Goal: Task Accomplishment & Management: Manage account settings

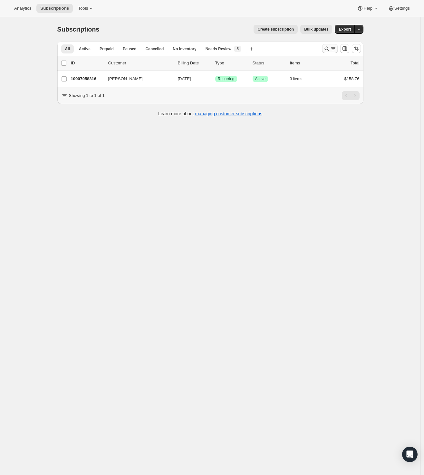
click at [329, 49] on icon "Search and filter results" at bounding box center [326, 48] width 6 height 6
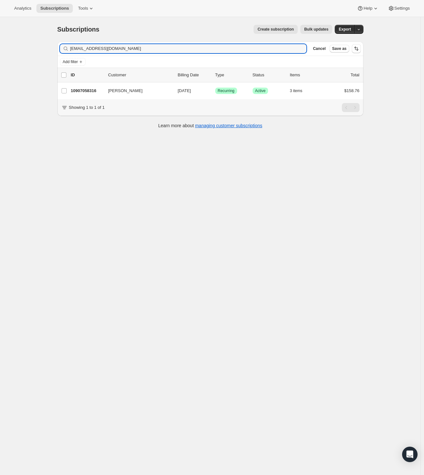
drag, startPoint x: 143, startPoint y: 49, endPoint x: -129, endPoint y: 44, distance: 271.4
click at [0, 44] on html "Analytics Subscriptions Tools Help Settings Skip to content Subscriptions. This…" at bounding box center [212, 237] width 424 height 475
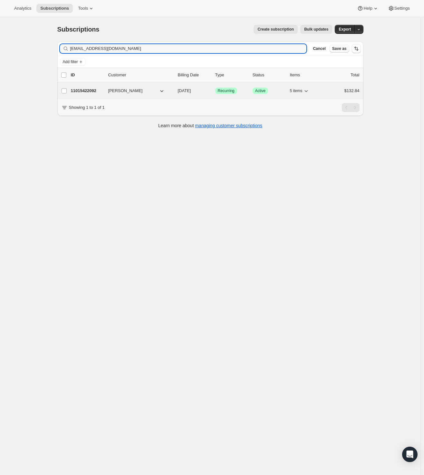
type input "[EMAIL_ADDRESS][DOMAIN_NAME]"
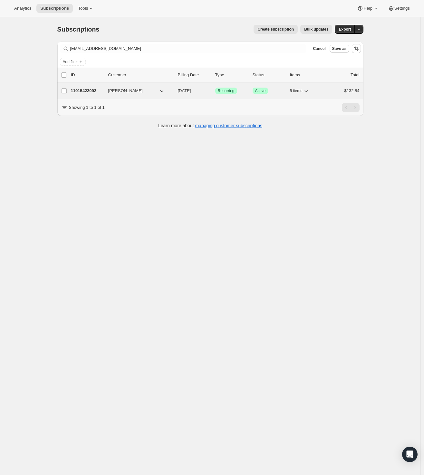
click at [93, 92] on p "11015422092" at bounding box center [87, 91] width 32 height 6
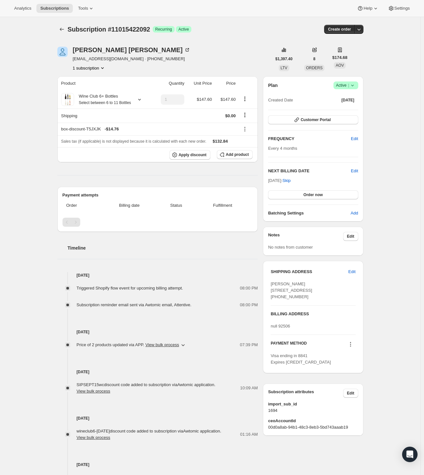
click at [24, 138] on div "Subscription #11015422092. This page is ready Subscription #11015422092 Success…" at bounding box center [210, 271] width 420 height 509
click at [246, 132] on icon at bounding box center [244, 129] width 6 height 6
click at [253, 148] on span "Edit" at bounding box center [247, 148] width 15 height 6
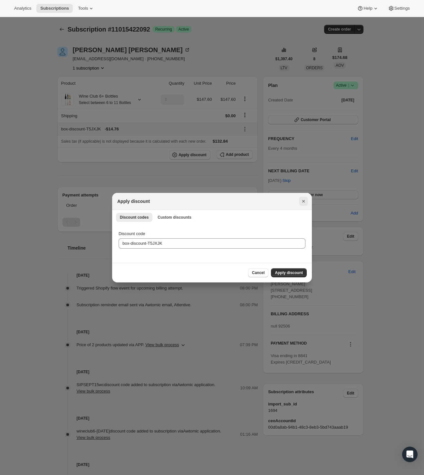
click at [302, 198] on icon "Close" at bounding box center [303, 201] width 6 height 6
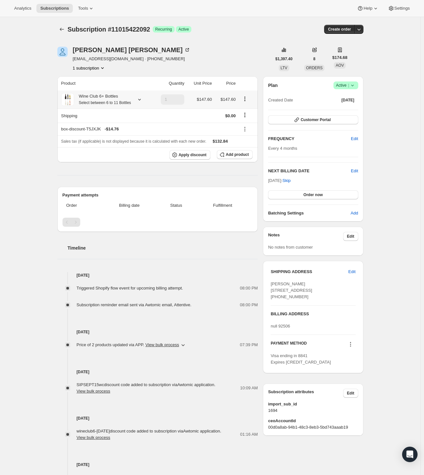
click at [245, 99] on icon "Product actions" at bounding box center [244, 98] width 1 height 1
click at [243, 111] on span "Edit box" at bounding box center [246, 114] width 15 height 6
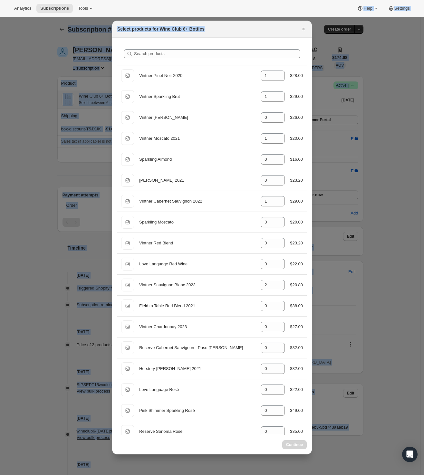
drag, startPoint x: 224, startPoint y: 27, endPoint x: 133, endPoint y: -1, distance: 95.9
click at [133, 0] on html "Analytics Subscriptions Tools Help Settings Skip to content Subscription #11015…" at bounding box center [212, 237] width 424 height 475
click at [249, 25] on div "Select products for Wine Club 6+ Bottles" at bounding box center [212, 29] width 200 height 17
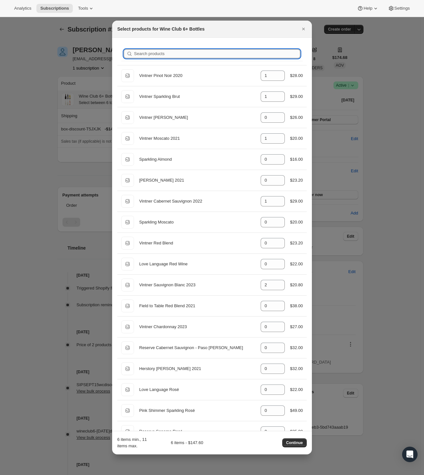
click at [205, 54] on input "Search products" at bounding box center [217, 53] width 166 height 9
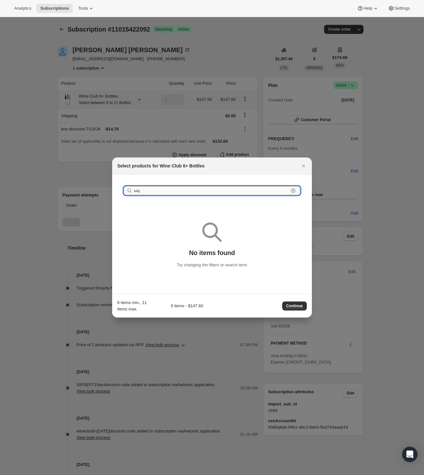
type input "ь"
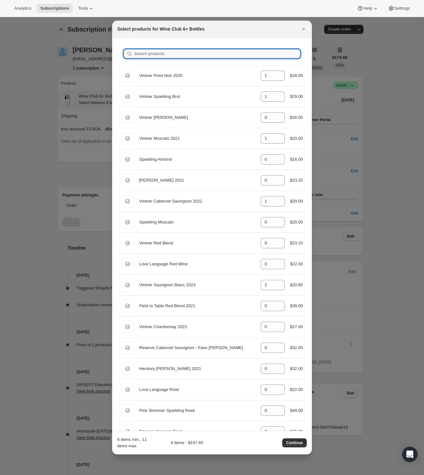
type input "m"
type input "0"
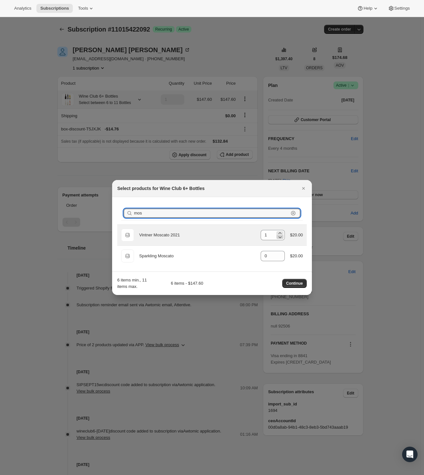
type input "mos"
click at [279, 236] on icon ":r5c:" at bounding box center [279, 237] width 3 height 2
type input "0"
click at [166, 214] on input "mos" at bounding box center [211, 213] width 155 height 9
type input "m"
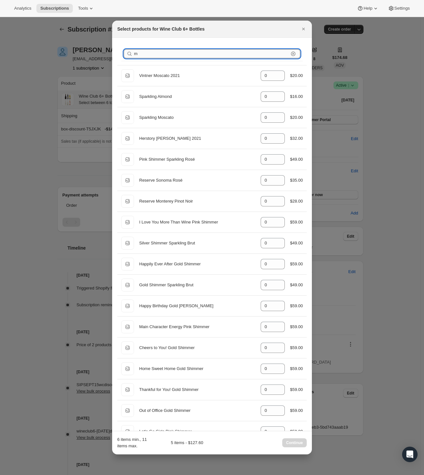
type input "1"
type input "2"
type input "p"
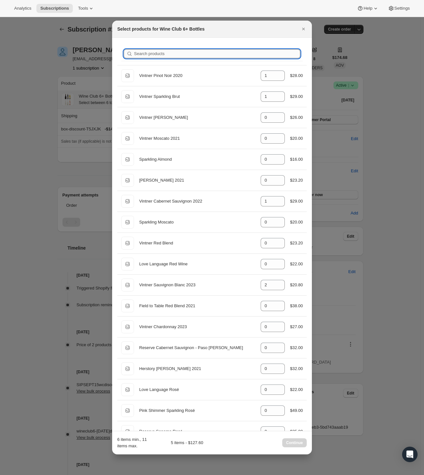
type input "0"
type input "pi"
type input "0"
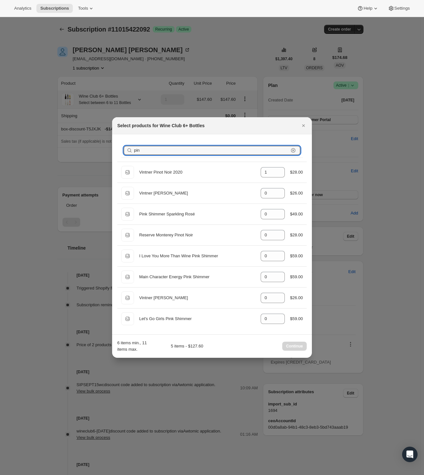
type input "pin"
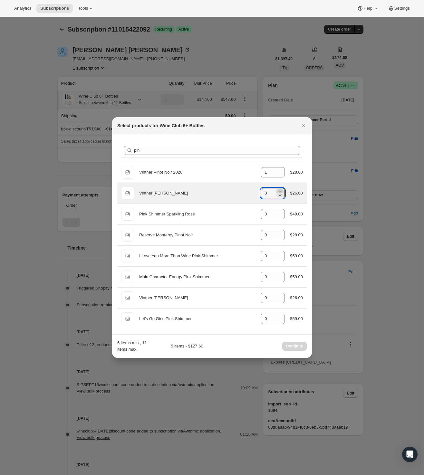
click at [278, 191] on icon ":r5c:" at bounding box center [280, 191] width 6 height 6
type input "1"
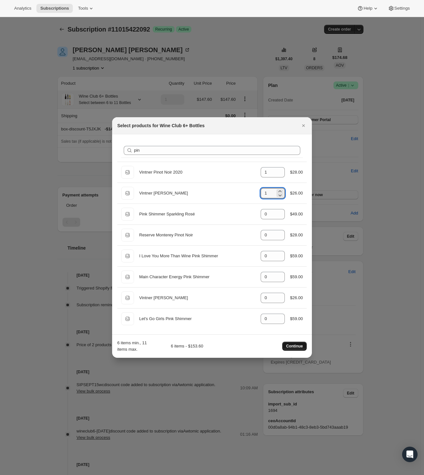
click at [289, 344] on span "Continue" at bounding box center [294, 345] width 17 height 5
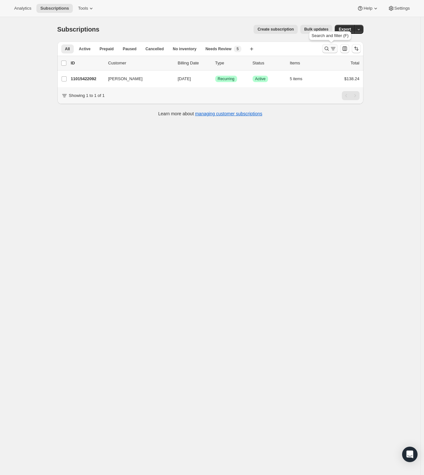
click at [324, 48] on button "Search and filter results" at bounding box center [329, 48] width 15 height 9
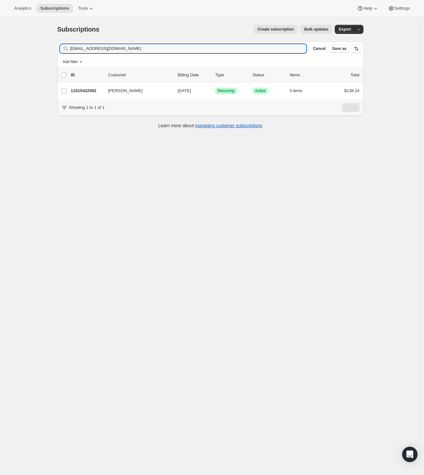
drag, startPoint x: 127, startPoint y: 48, endPoint x: -17, endPoint y: 51, distance: 143.9
click at [0, 51] on html "Analytics Subscriptions Tools Help Settings Skip to content Subscriptions. This…" at bounding box center [212, 237] width 424 height 475
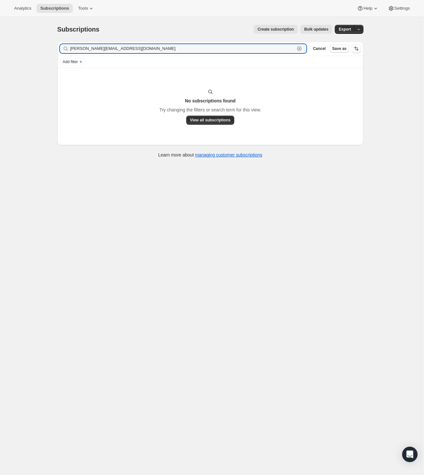
paste input "[PERSON_NAME]"
drag, startPoint x: 111, startPoint y: 49, endPoint x: 20, endPoint y: 49, distance: 91.1
click at [20, 49] on div "Subscriptions. This page is ready Subscriptions Create subscription Bulk update…" at bounding box center [210, 254] width 420 height 475
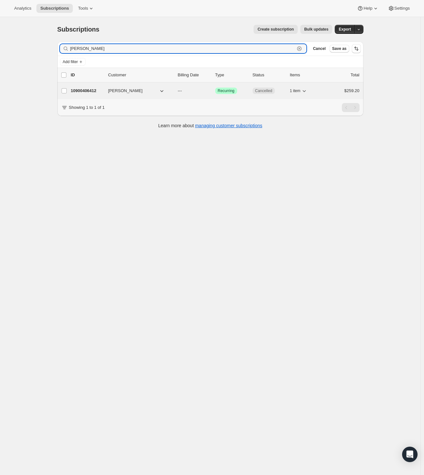
type input "[PERSON_NAME]"
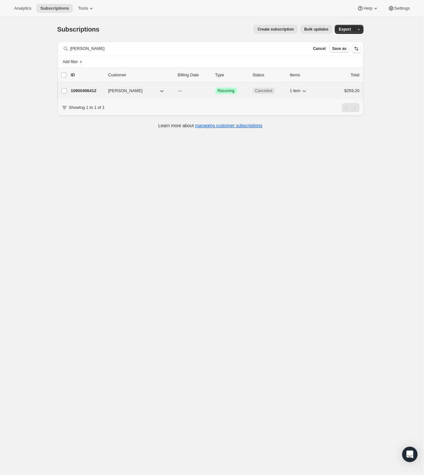
click at [89, 88] on p "10900406412" at bounding box center [87, 91] width 32 height 6
